Goal: Task Accomplishment & Management: Manage account settings

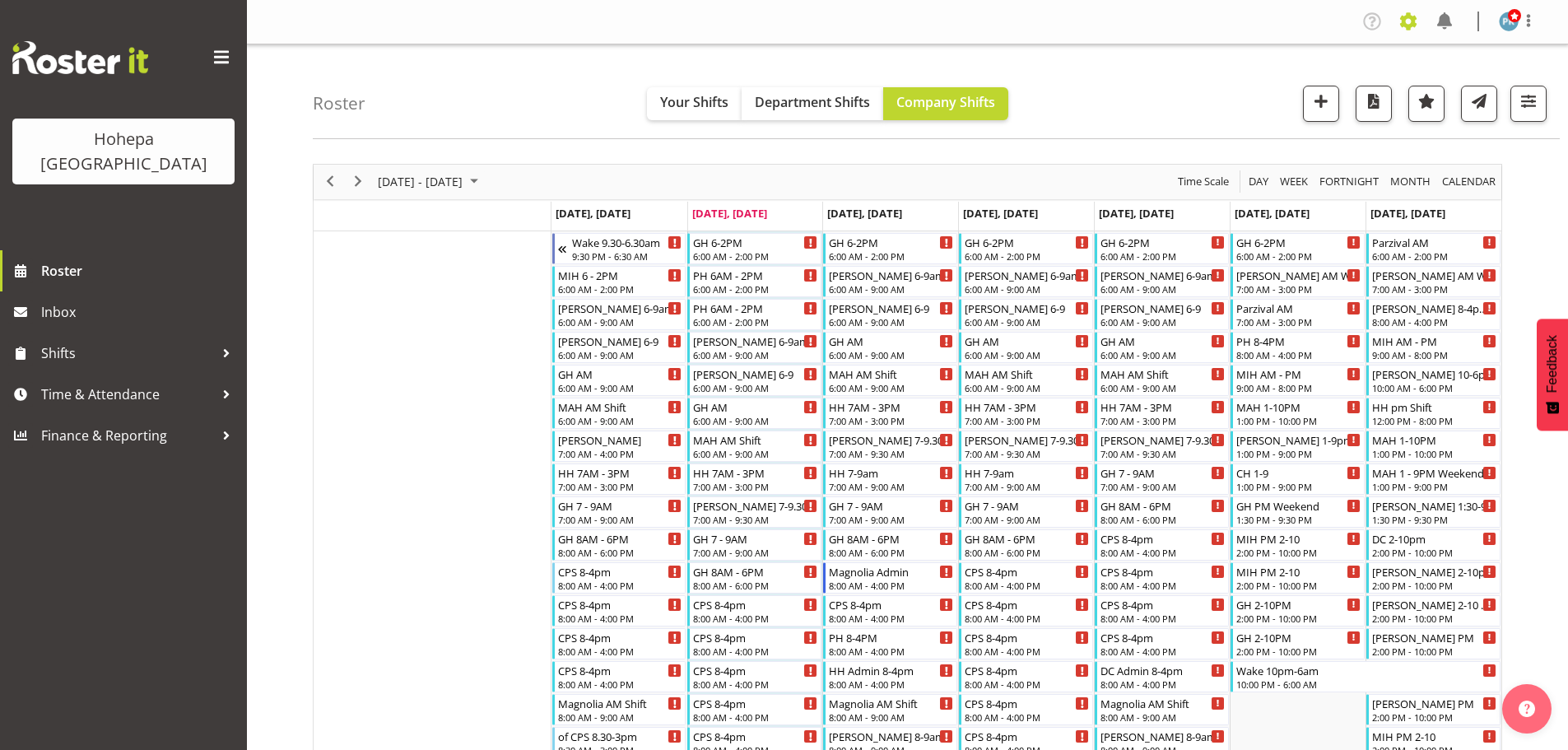
click at [1410, 26] on span at bounding box center [1408, 22] width 27 height 27
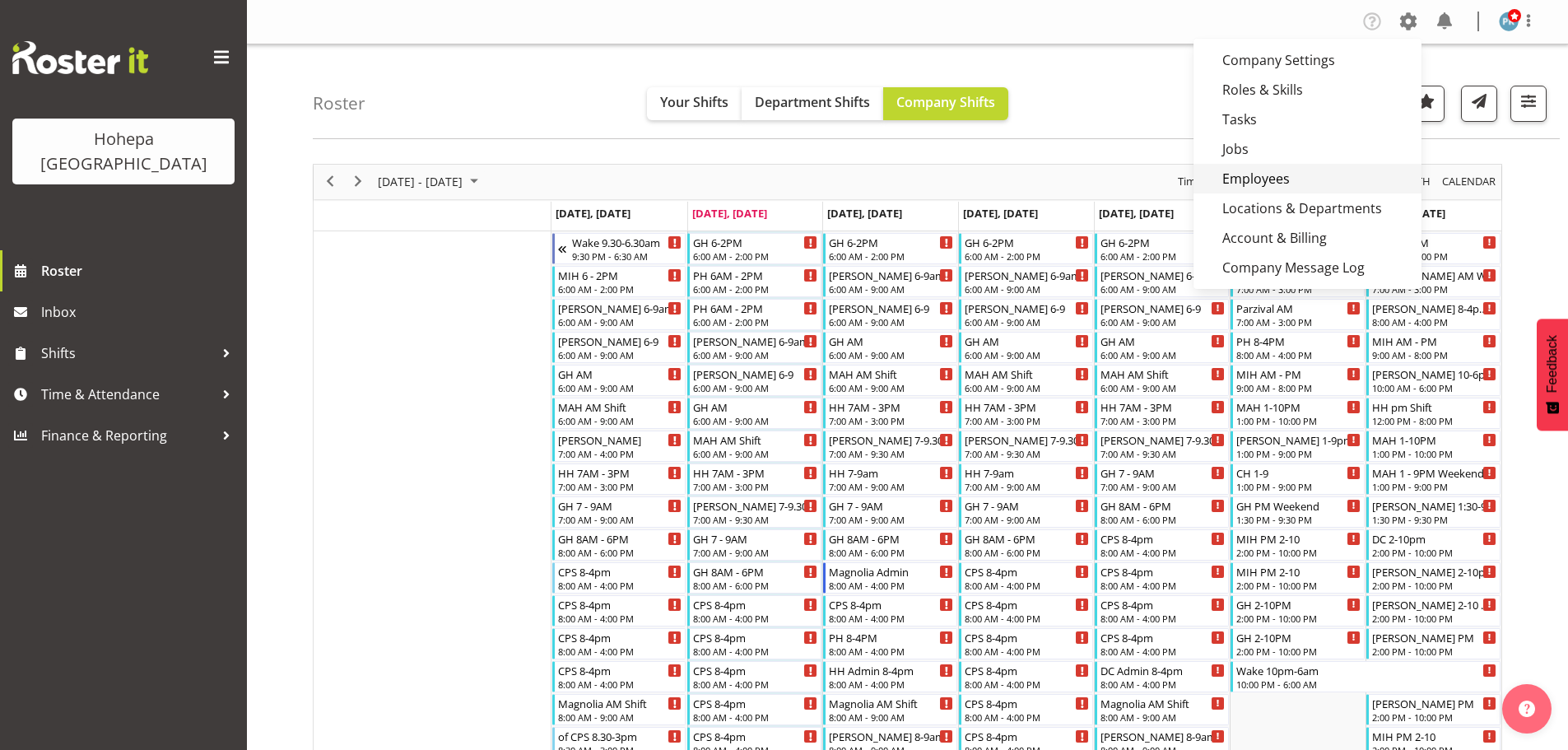
click at [1247, 176] on link "Employees" at bounding box center [1307, 178] width 228 height 30
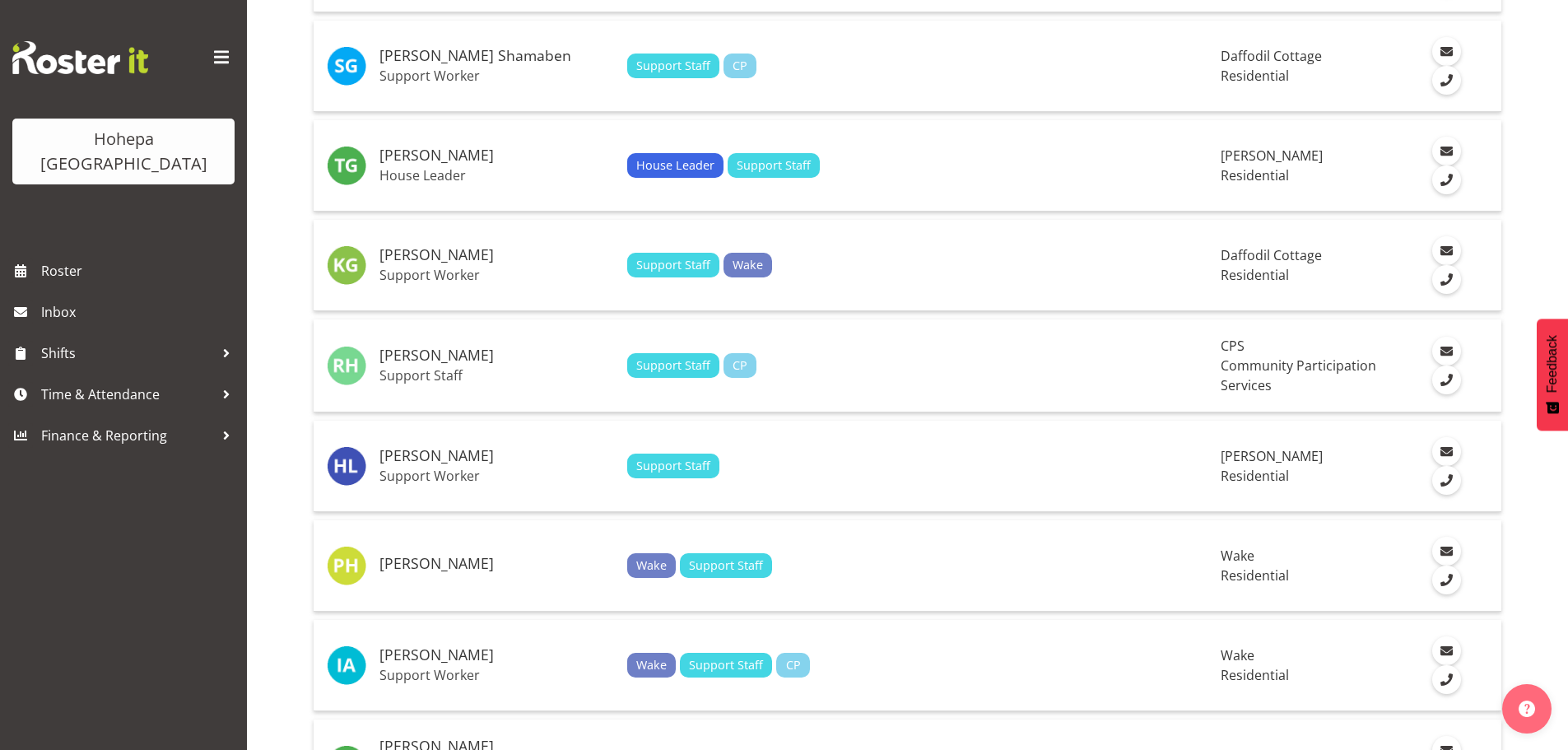
scroll to position [2470, 0]
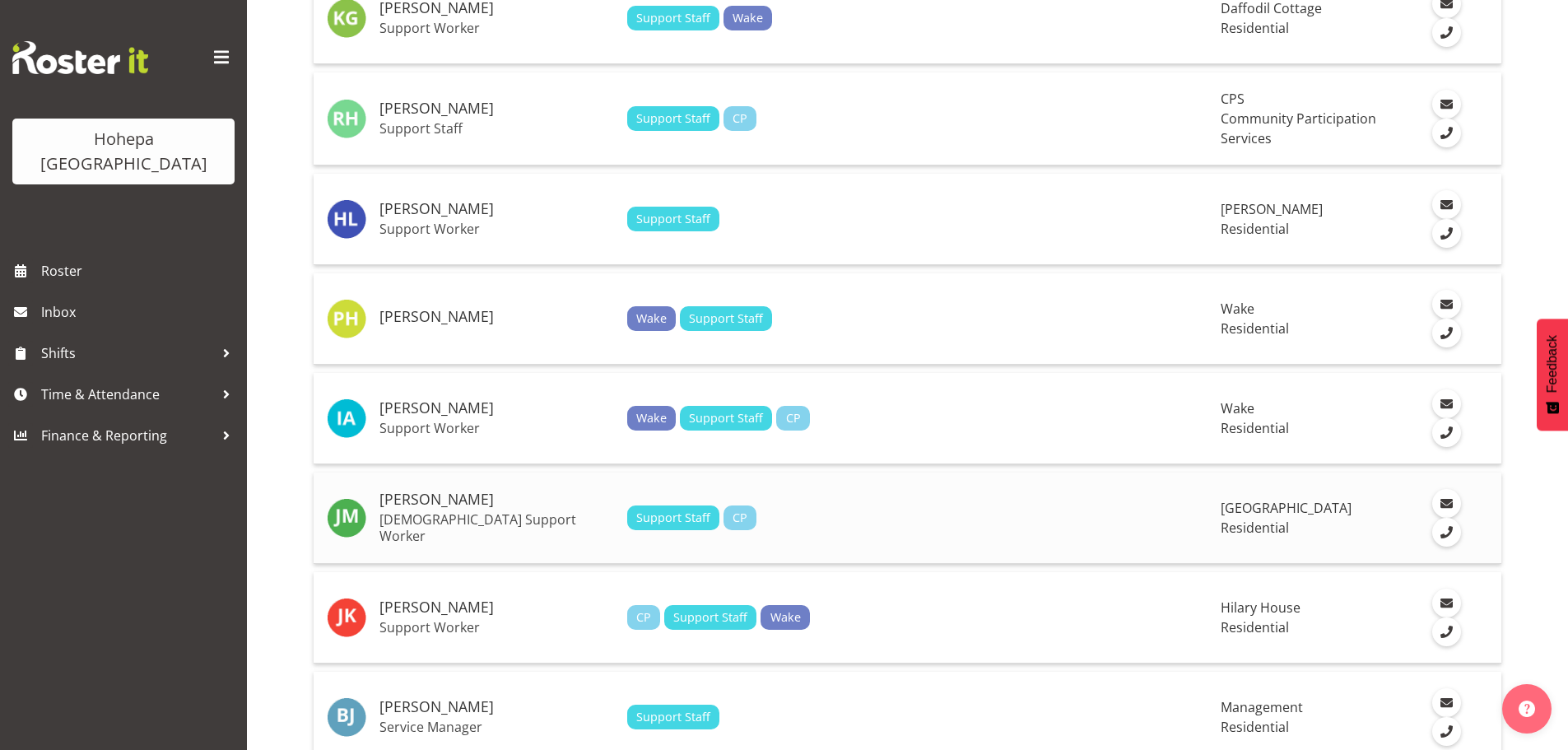
click at [530, 519] on p "[DEMOGRAPHIC_DATA] Support Worker" at bounding box center [496, 527] width 234 height 33
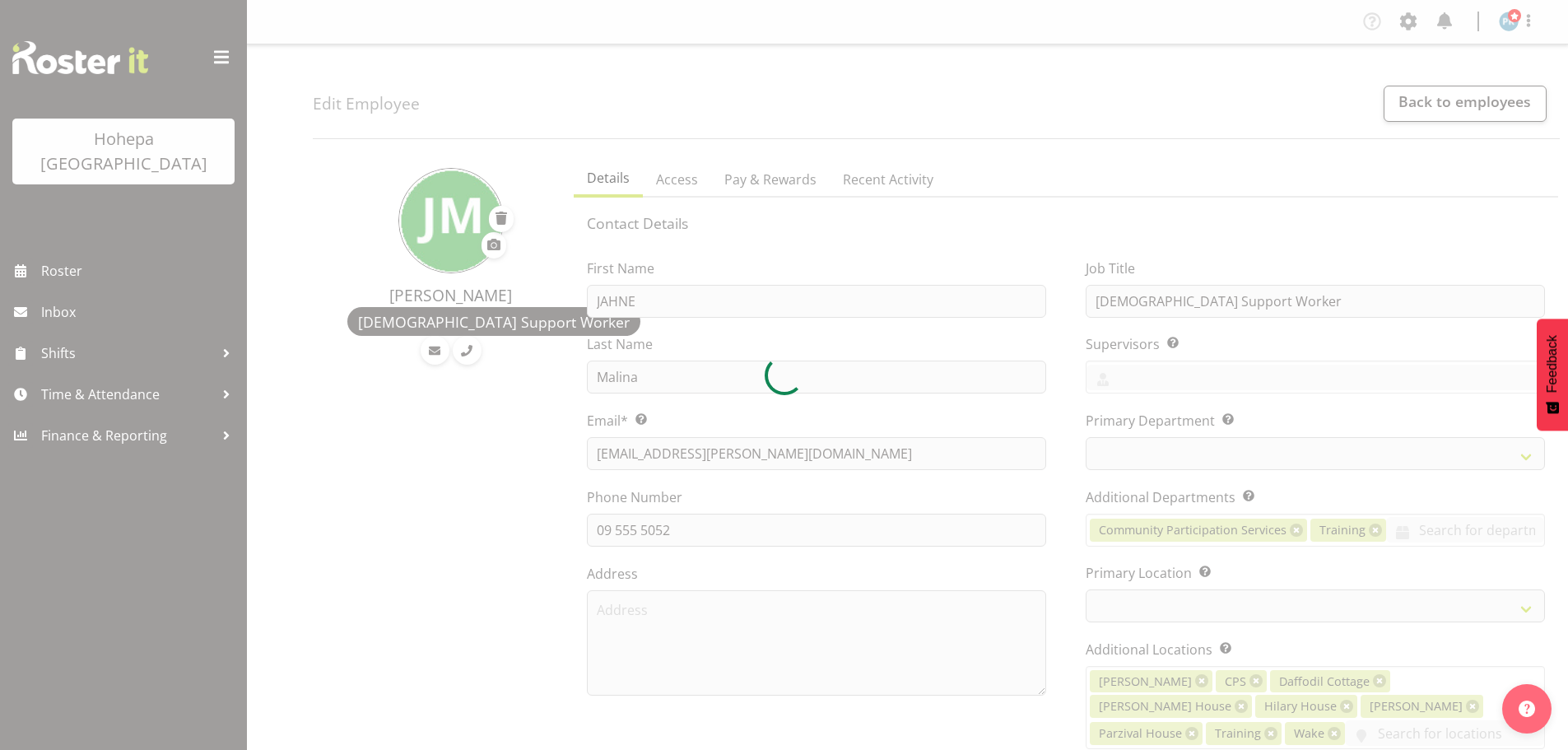
select select
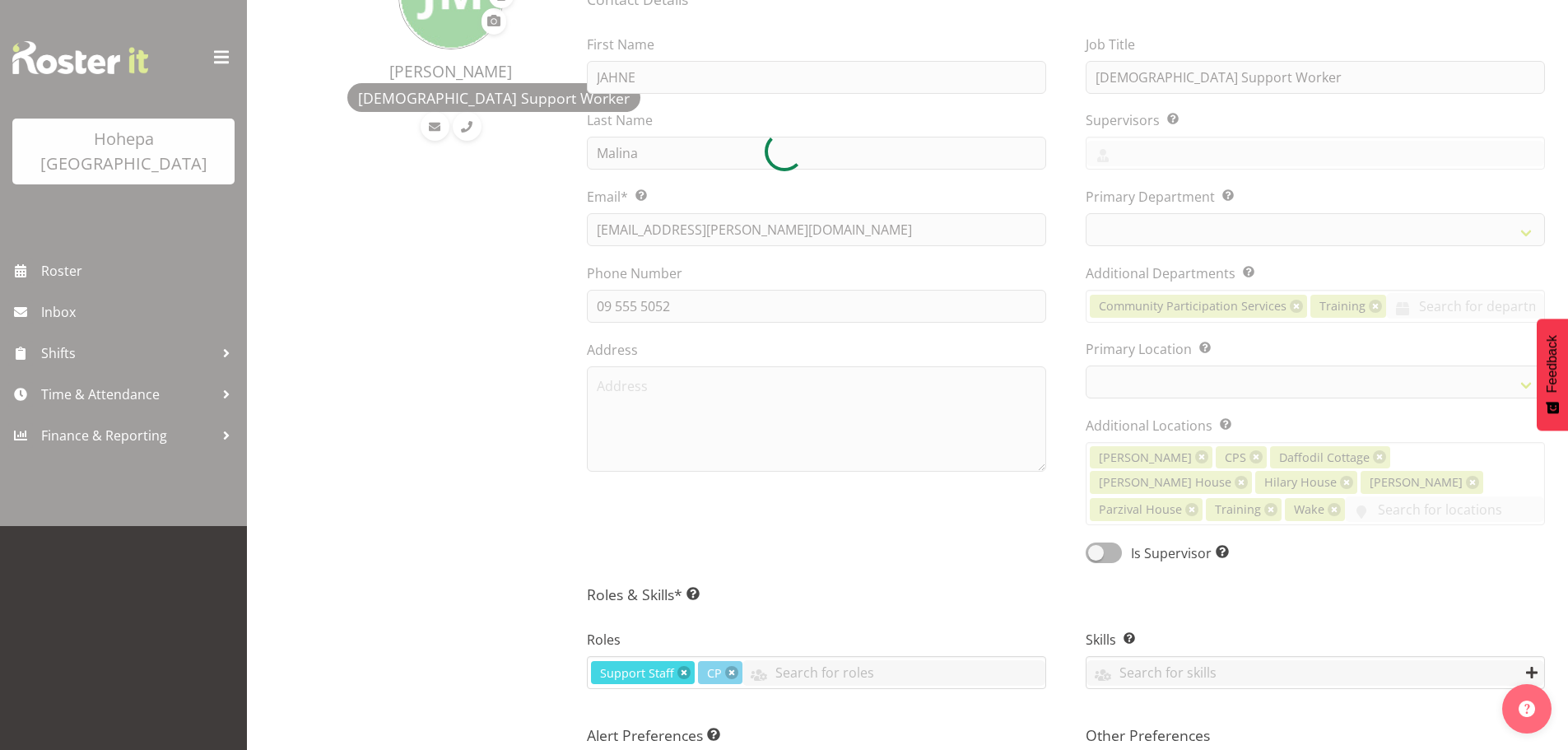
select select
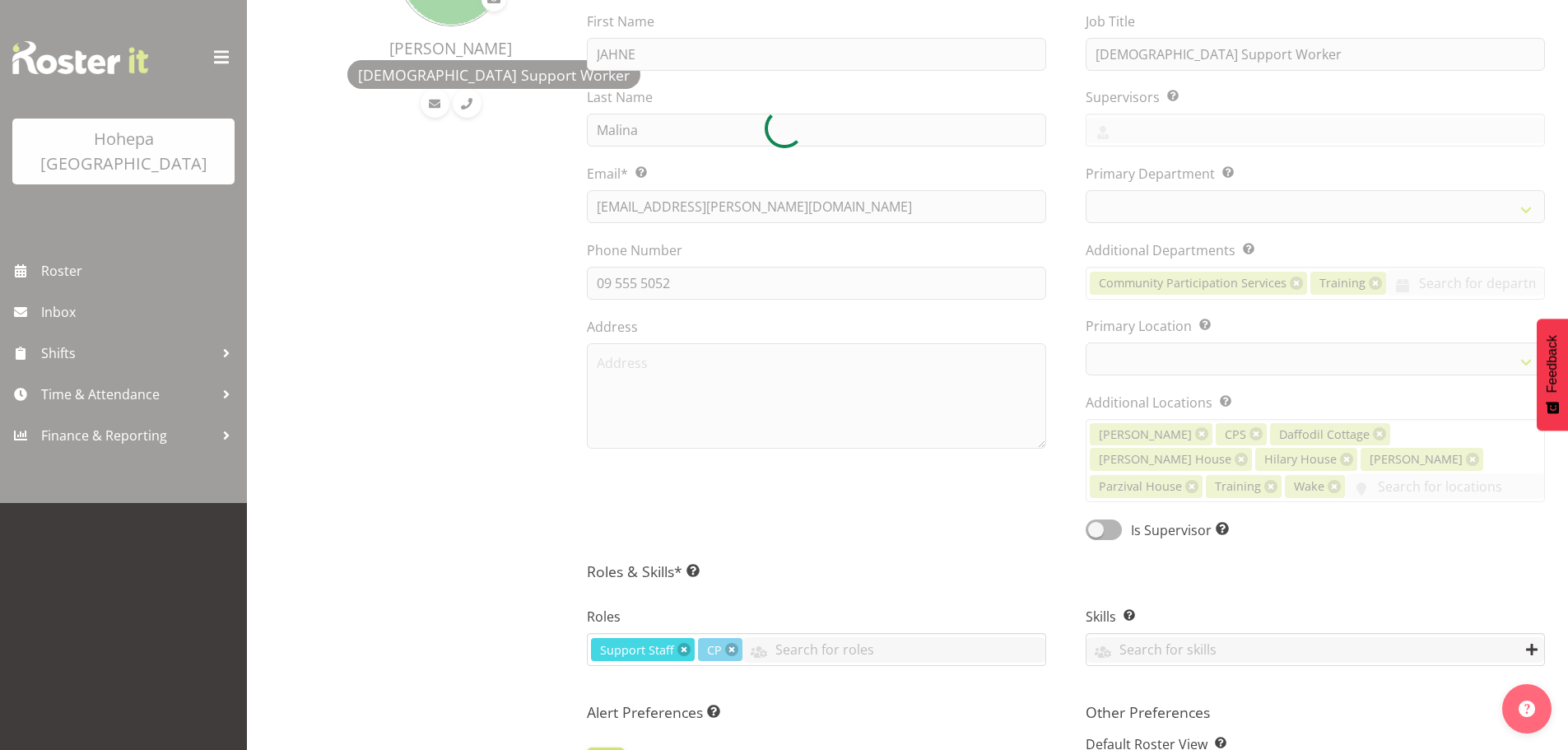
select select
select select "562"
select select "939"
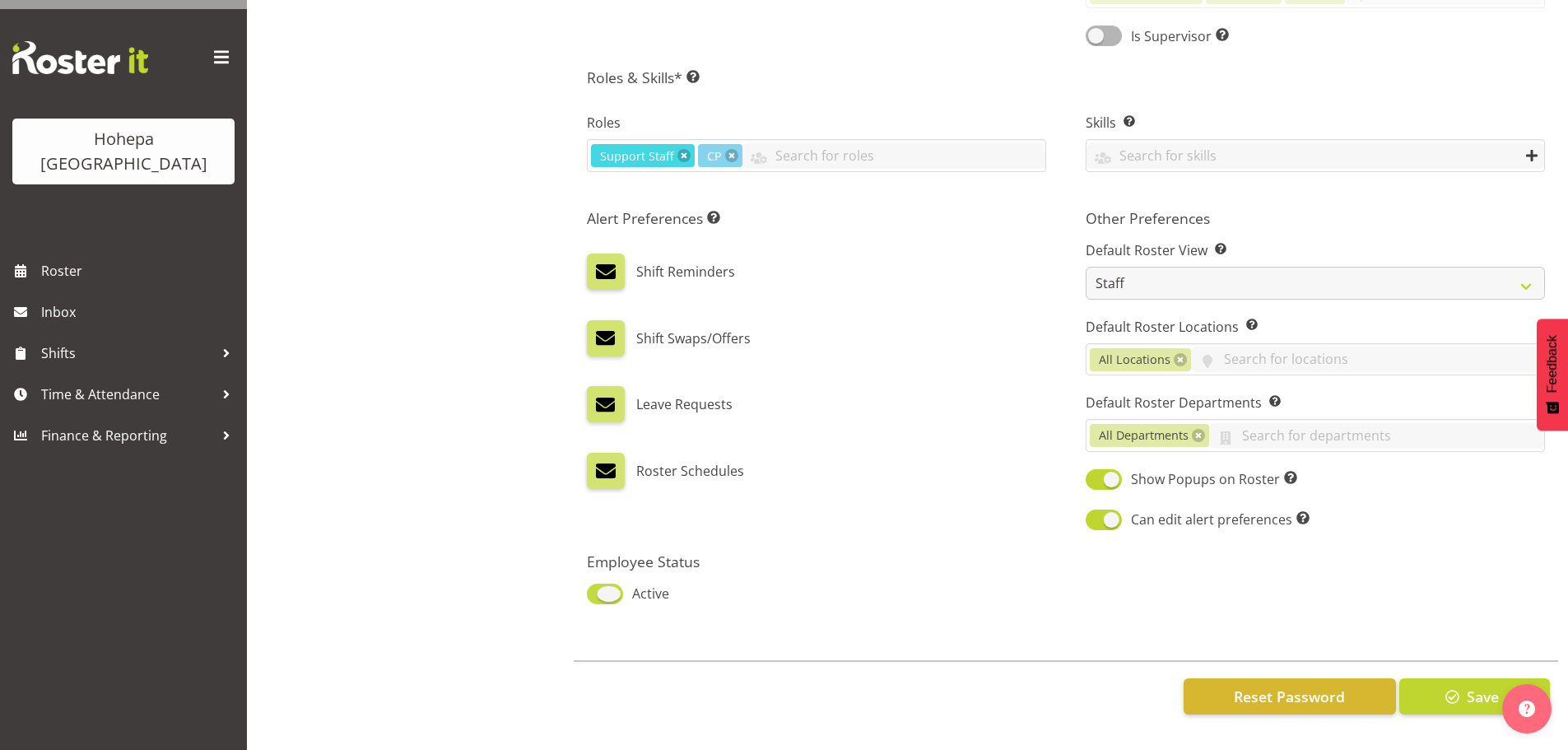
click at [596, 593] on span at bounding box center [605, 595] width 36 height 21
click at [596, 593] on input "Active" at bounding box center [592, 594] width 10 height 10
checkbox input "false"
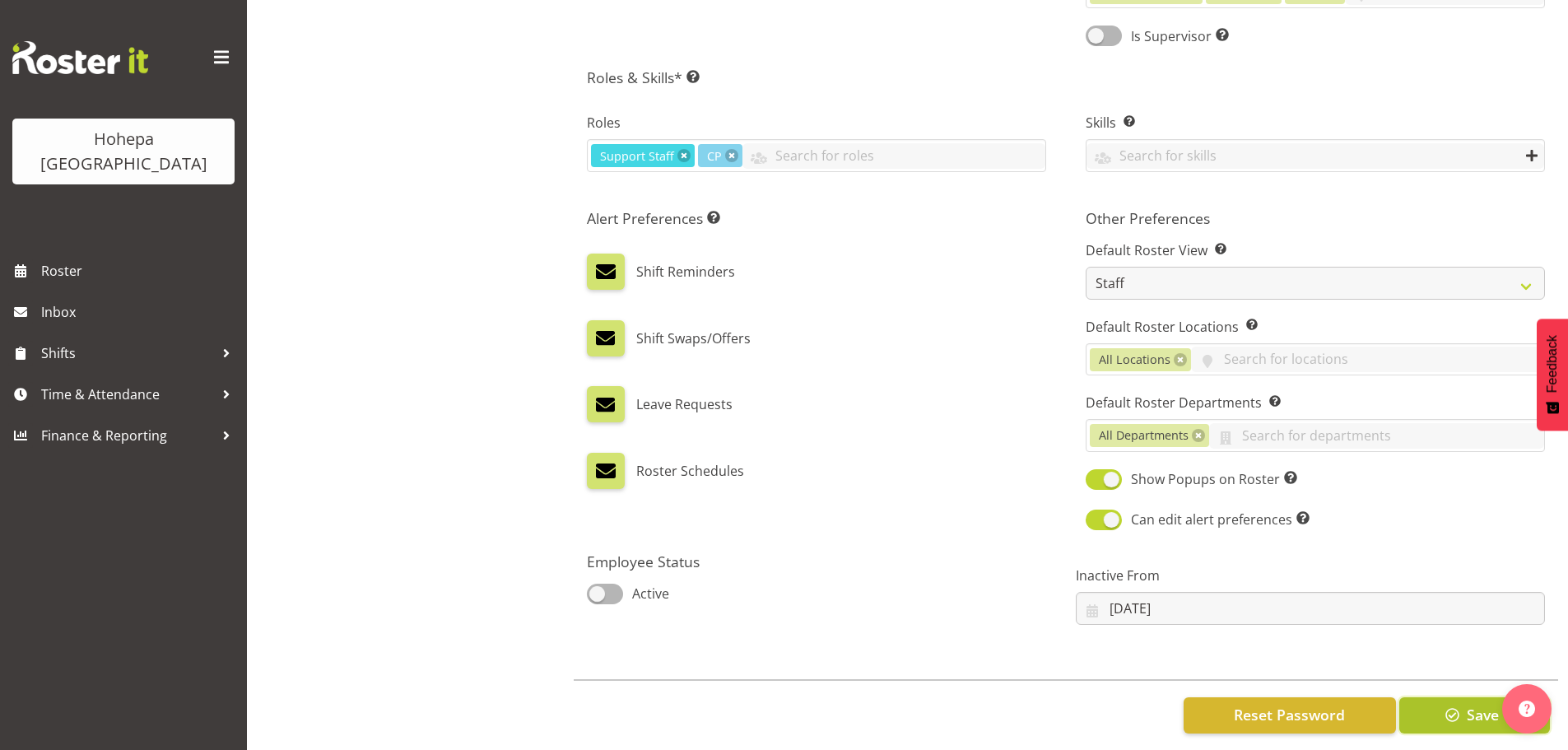
click at [1454, 711] on span "button" at bounding box center [1453, 715] width 21 height 21
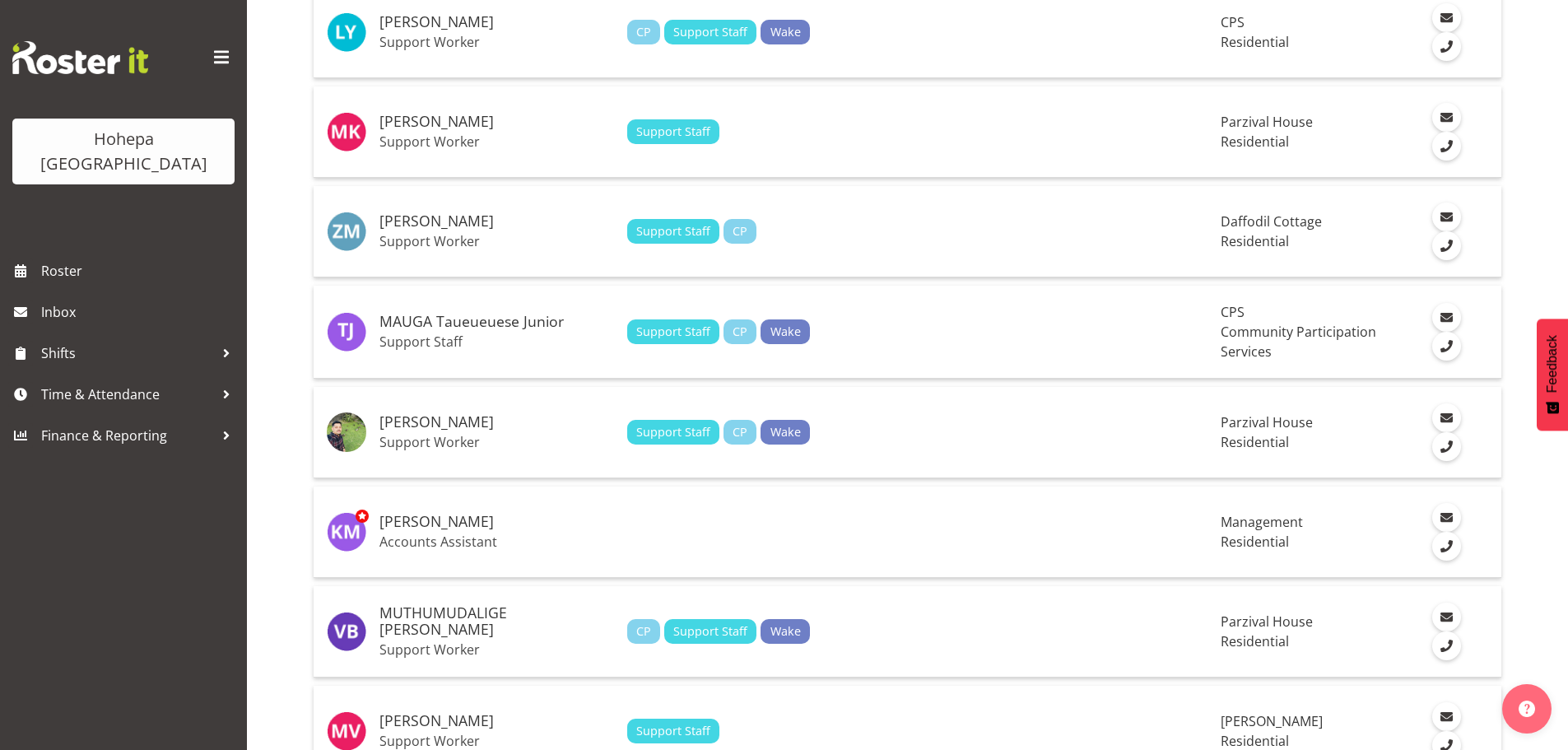
scroll to position [4199, 0]
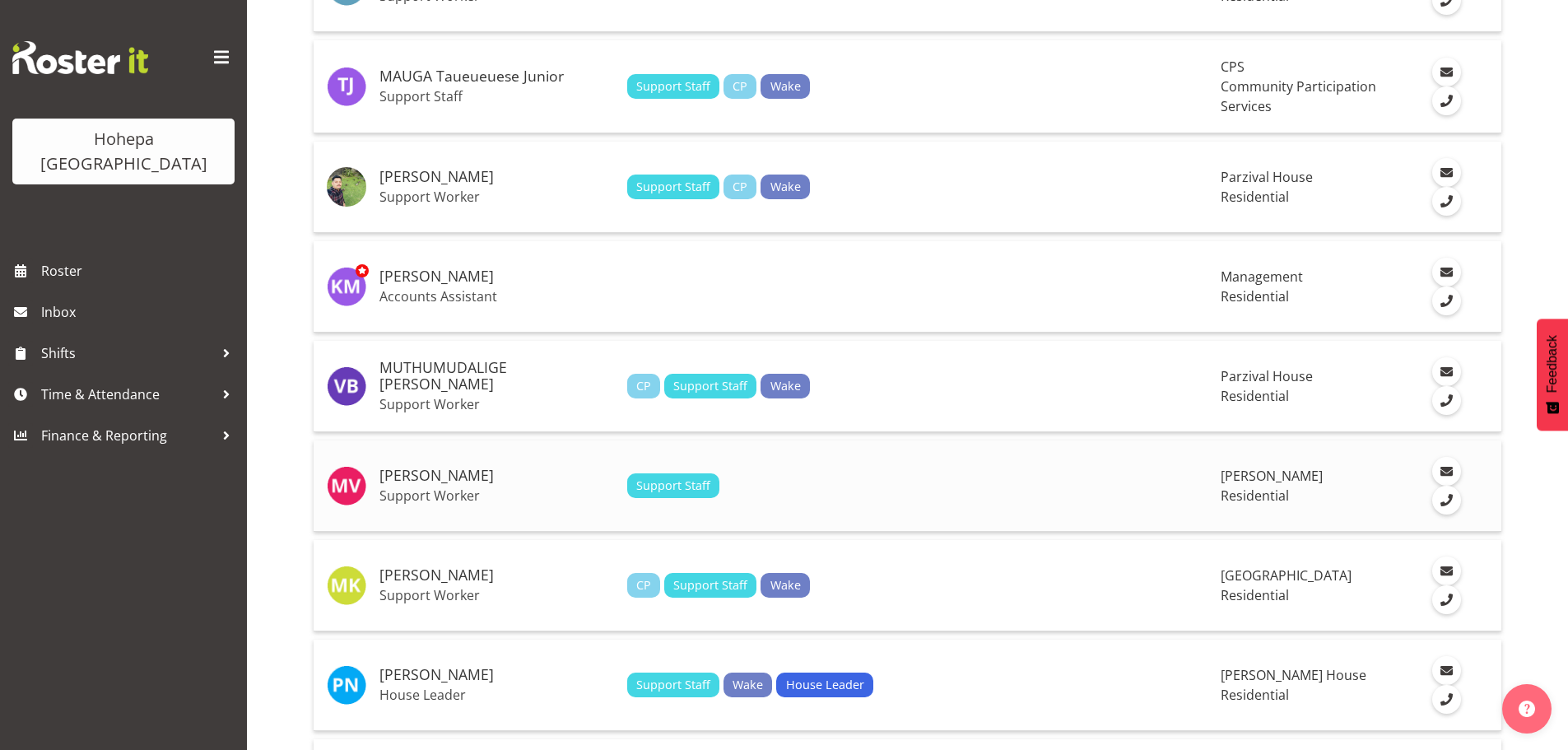
click at [474, 486] on td "MUTNEJA Vivek Support Worker" at bounding box center [496, 486] width 248 height 91
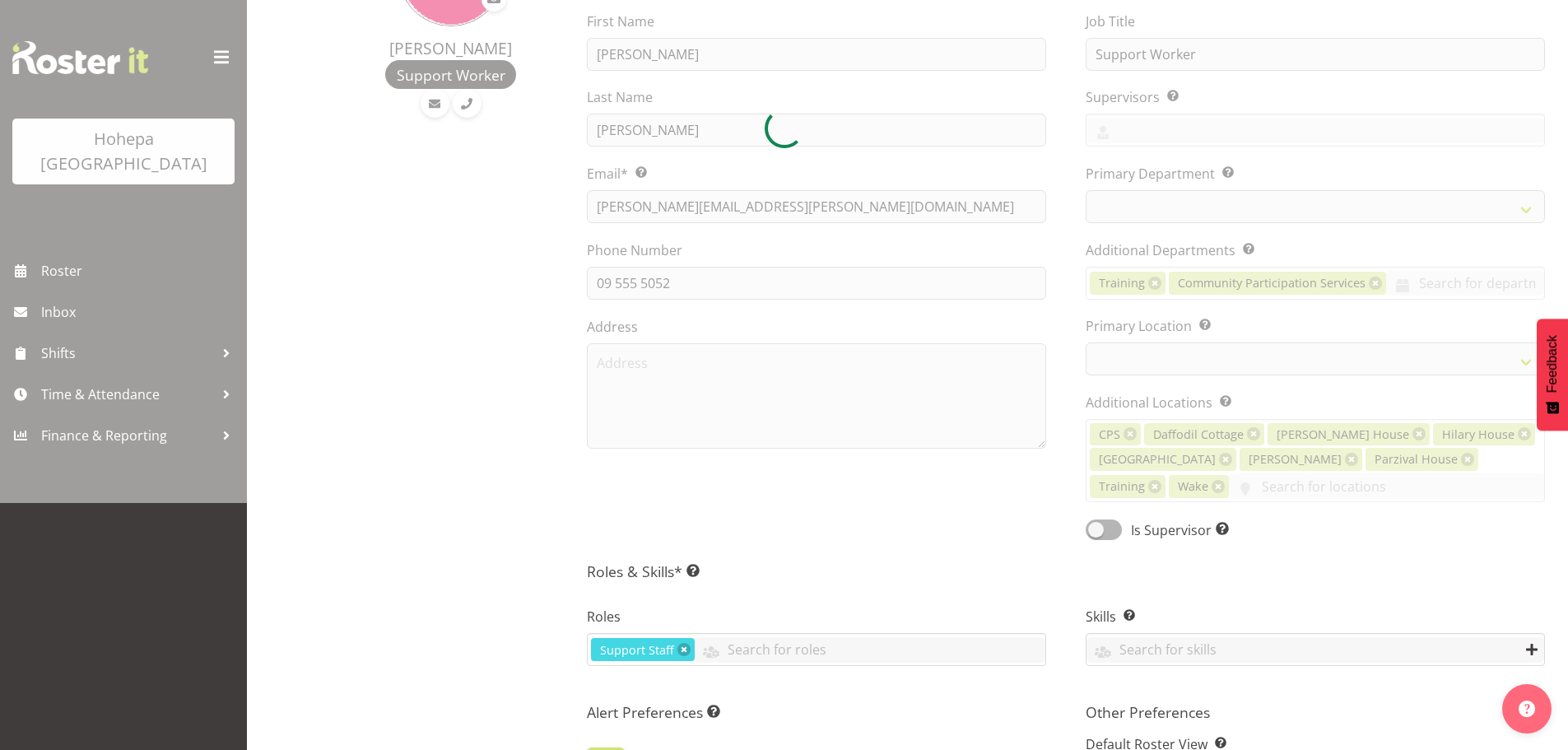
select select
select select "562"
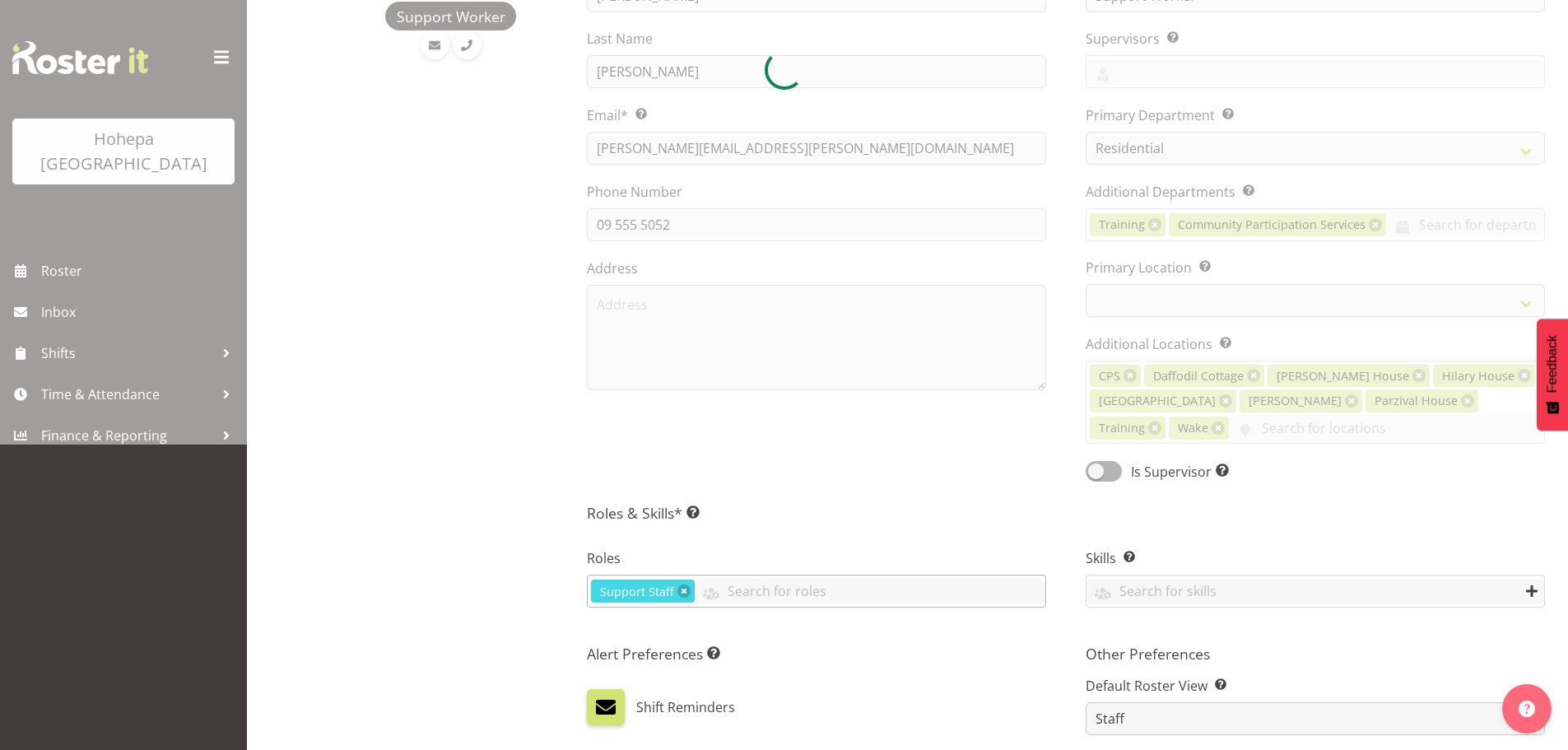
scroll to position [741, 0]
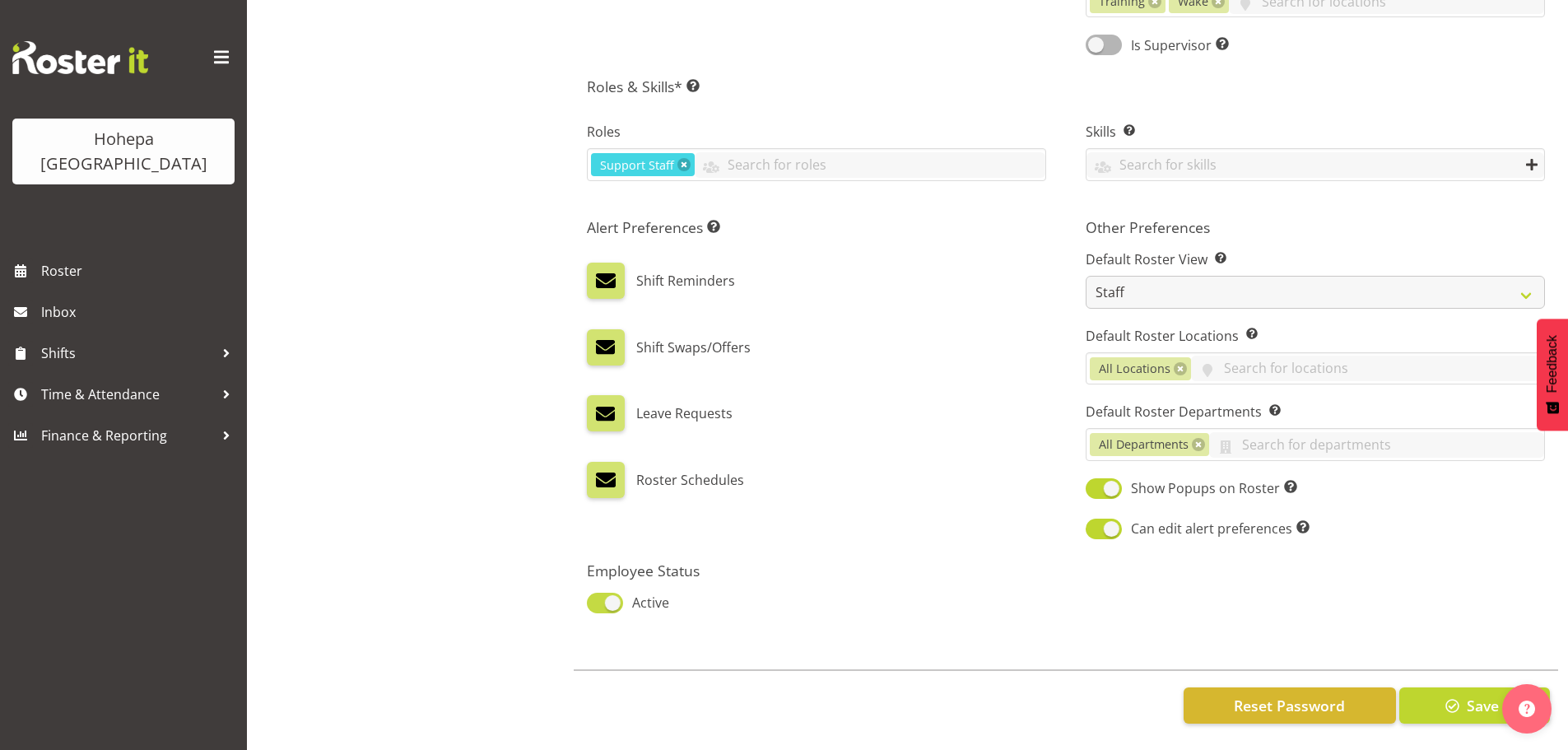
click at [593, 600] on span at bounding box center [605, 603] width 36 height 21
click at [593, 600] on input "Active" at bounding box center [592, 602] width 10 height 10
checkbox input "false"
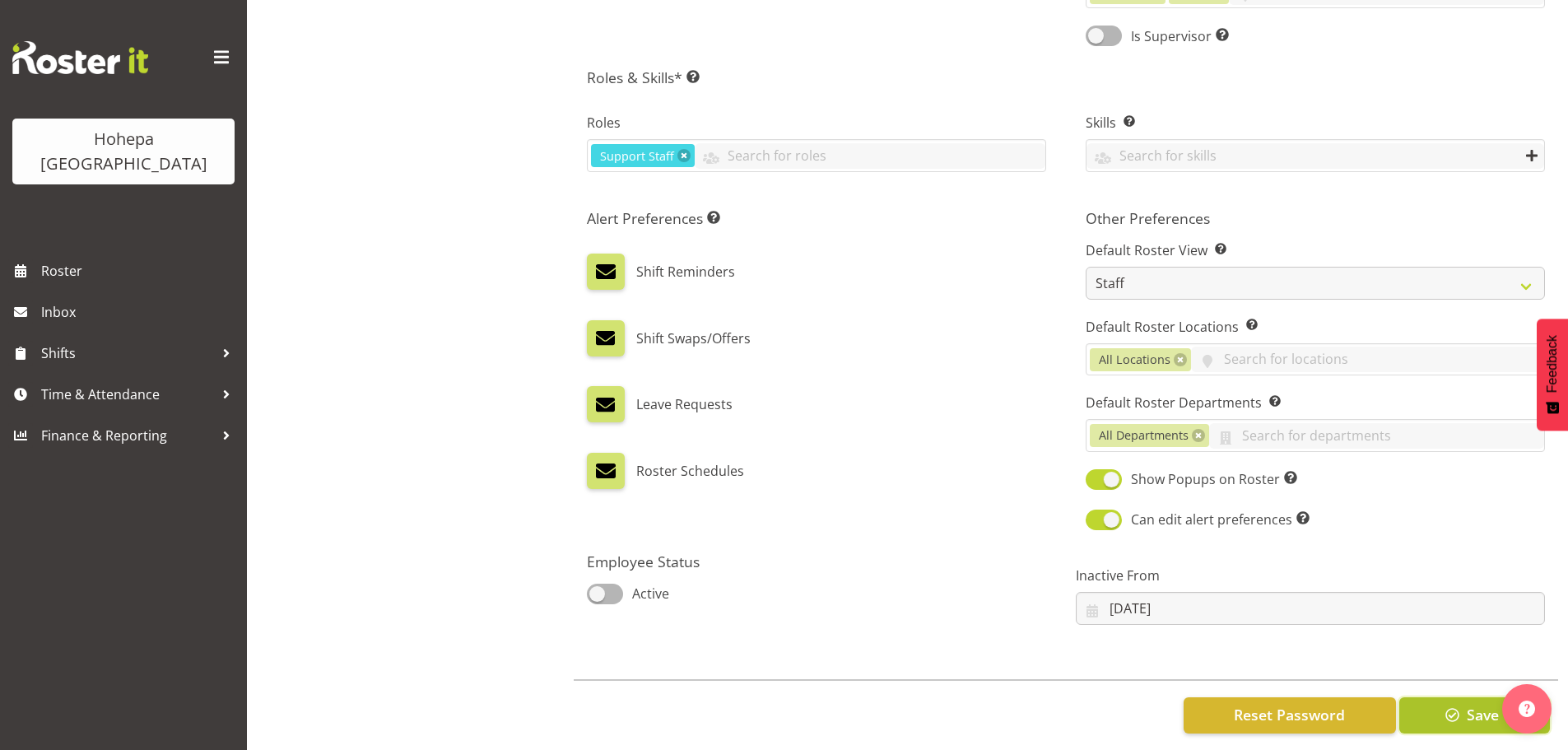
click at [1481, 718] on span "Save" at bounding box center [1482, 715] width 32 height 21
